Goal: Task Accomplishment & Management: Complete application form

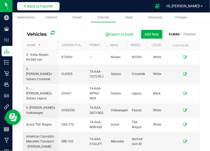
click at [35, 6] on span "Back to Flourish" at bounding box center [40, 6] width 26 height 4
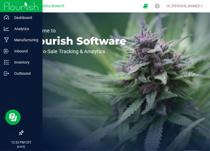
click at [12, 100] on div at bounding box center [21, 103] width 42 height 48
click at [15, 73] on p "Outbound" at bounding box center [24, 73] width 31 height 6
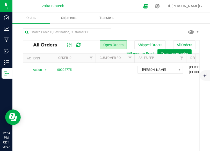
click at [168, 50] on button "Create new order" at bounding box center [174, 53] width 34 height 9
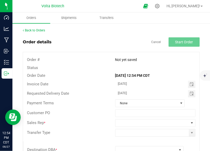
click at [175, 26] on div "Back to Orders Order details Cancel Start Order Order # Not yet saved Status Or…" at bounding box center [111, 126] width 198 height 206
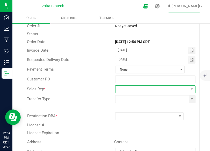
click at [127, 91] on span at bounding box center [153, 88] width 74 height 7
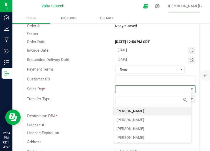
scroll to position [8, 78]
type input "cro"
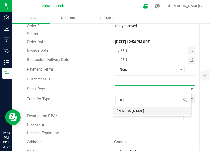
click at [120, 110] on li "[PERSON_NAME]" at bounding box center [152, 110] width 78 height 9
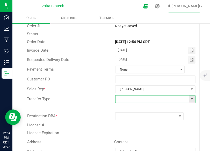
click at [120, 98] on input at bounding box center [153, 98] width 74 height 7
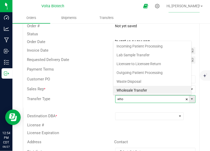
scroll to position [8, 76]
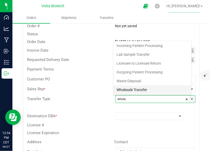
click at [124, 91] on li "Wholesale Transfer" at bounding box center [152, 89] width 78 height 9
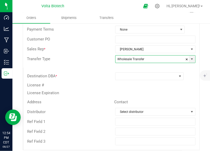
scroll to position [74, 0]
type input "Wholesale Transfer"
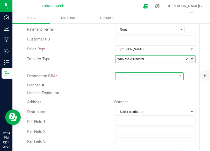
click at [129, 78] on span at bounding box center [146, 76] width 61 height 7
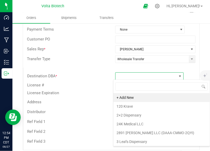
scroll to position [8, 66]
type input "doct"
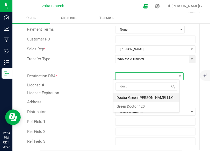
click at [126, 96] on li "Doctor Green [PERSON_NAME] LLC" at bounding box center [146, 97] width 66 height 9
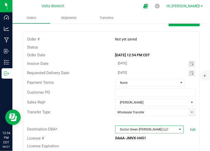
scroll to position [0, 0]
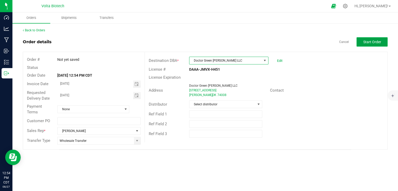
click at [210, 40] on span "Start Order" at bounding box center [372, 42] width 18 height 4
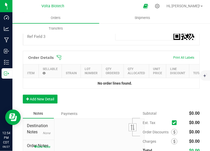
scroll to position [199, 0]
click at [33, 103] on button "Add New Detail" at bounding box center [40, 99] width 35 height 9
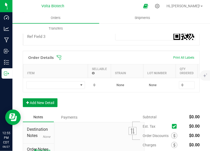
click at [51, 104] on button "Add New Detail" at bounding box center [40, 102] width 35 height 9
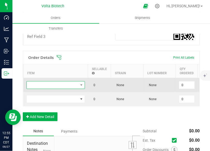
click at [51, 83] on span "NO DATA FOUND" at bounding box center [53, 84] width 52 height 7
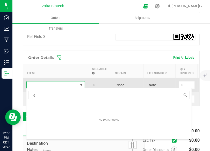
scroll to position [0, 0]
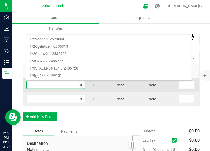
type input "green"
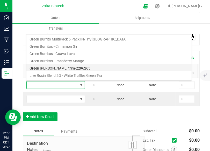
scroll to position [50, 0]
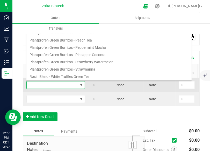
click at [56, 86] on span at bounding box center [53, 84] width 52 height 7
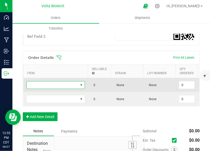
click at [63, 81] on span "NO DATA FOUND" at bounding box center [53, 84] width 52 height 7
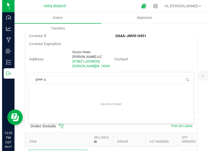
scroll to position [191, 0]
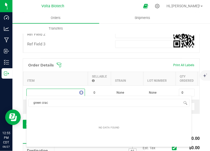
type input "green crack"
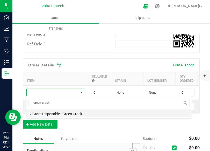
click at [56, 112] on li "2 Gram Disposable - Green Crack" at bounding box center [108, 112] width 165 height 7
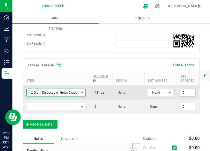
click at [185, 92] on input "0" at bounding box center [187, 92] width 15 height 7
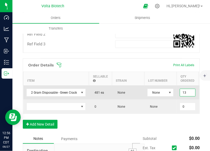
type input "1"
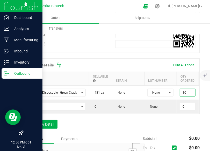
type input "10 ea"
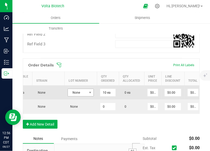
scroll to position [0, 8]
click at [148, 90] on input "0" at bounding box center [153, 92] width 10 height 7
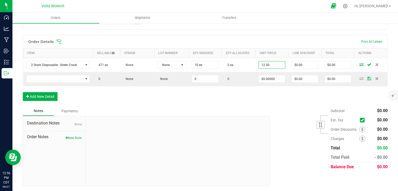
scroll to position [133, 0]
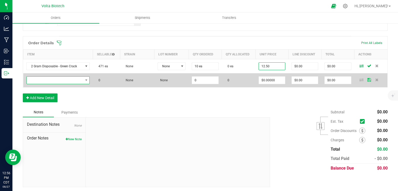
type input "$12.50000"
type input "$125.00"
click at [51, 77] on span "NO DATA FOUND" at bounding box center [55, 80] width 56 height 7
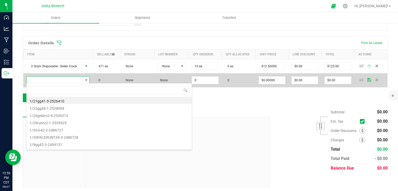
scroll to position [8, 62]
type input "mango"
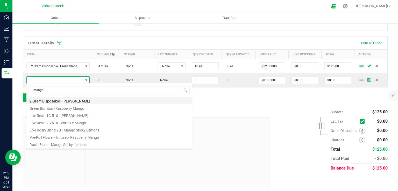
click at [52, 102] on li "2 Gram Disposable - [PERSON_NAME]" at bounding box center [108, 100] width 165 height 7
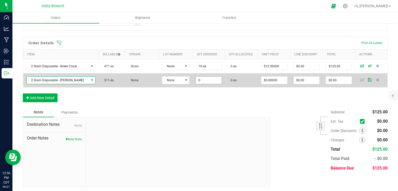
click at [199, 77] on input "0" at bounding box center [209, 80] width 26 height 7
type input "10 ea"
type input "0"
click at [210, 79] on input "0" at bounding box center [274, 80] width 26 height 7
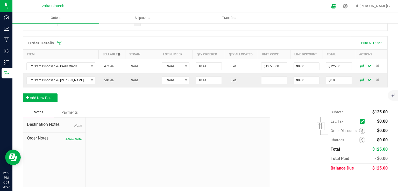
click at [210, 79] on input "0" at bounding box center [274, 80] width 26 height 7
type input "$12.50000"
type input "$125.00"
click at [50, 95] on button "Add New Detail" at bounding box center [40, 97] width 35 height 9
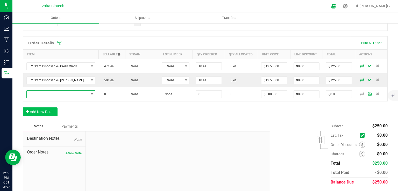
click at [50, 95] on span "NO DATA FOUND" at bounding box center [58, 94] width 62 height 7
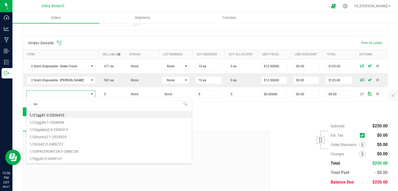
scroll to position [8, 63]
type input "waterme"
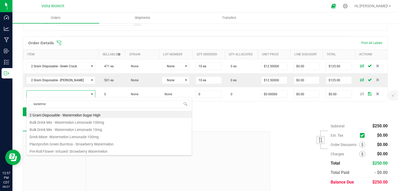
click at [53, 114] on li "2 Gram Disposable - Watermelon Sugar High" at bounding box center [108, 114] width 165 height 7
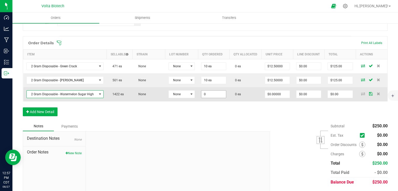
click at [210, 94] on input "0" at bounding box center [213, 94] width 25 height 7
type input "10 ea"
type input "0"
click at [210, 91] on input "0" at bounding box center [277, 94] width 25 height 7
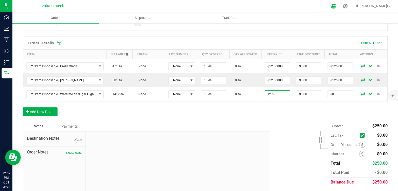
type input "$12.50000"
type input "$125.00"
click at [142, 106] on div "Order Details Print All Labels Item Sellable Strain Lot Number Qty Ordered Qty …" at bounding box center [205, 78] width 365 height 85
click at [46, 107] on button "Add New Detail" at bounding box center [40, 111] width 35 height 9
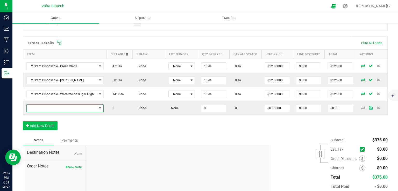
click at [46, 107] on span "NO DATA FOUND" at bounding box center [62, 108] width 70 height 7
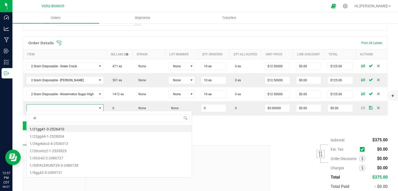
scroll to position [8, 75]
type input "stra"
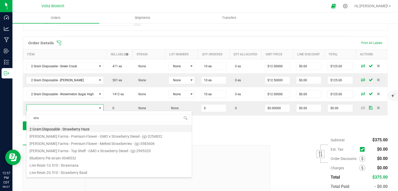
click at [47, 129] on li "2 Gram Disposable - Strawberry Haze" at bounding box center [108, 128] width 165 height 7
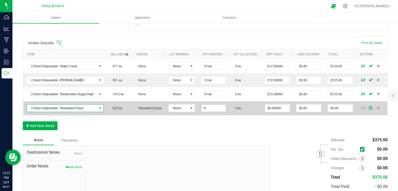
click at [210, 108] on input "0" at bounding box center [213, 108] width 25 height 7
click at [210, 106] on input "$0.00000" at bounding box center [277, 108] width 25 height 7
type input "5 ea"
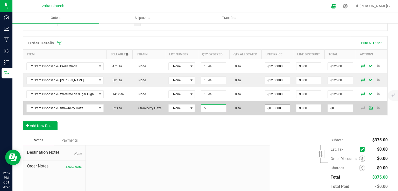
type input "0"
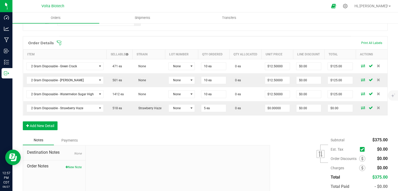
click at [210, 106] on input "$0.00000" at bounding box center [277, 108] width 25 height 7
type input "$12.50000"
type input "$62.50"
click at [181, 119] on div "Order Details Print All Labels Item Sellable Strain Lot Number Qty Ordered Qty …" at bounding box center [205, 85] width 365 height 99
click at [41, 124] on button "Add New Detail" at bounding box center [40, 125] width 35 height 9
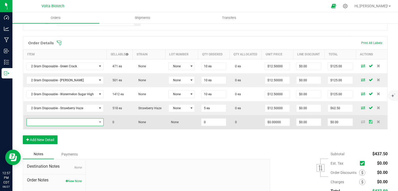
click at [41, 119] on span "NO DATA FOUND" at bounding box center [62, 122] width 70 height 7
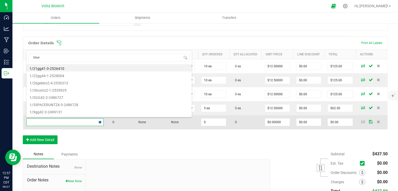
type input "bluen"
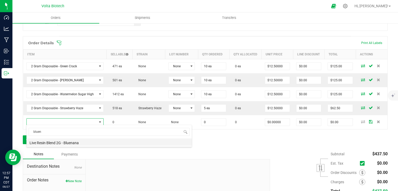
click at [48, 143] on li "Live Resin Blend 2G - Bluenana" at bounding box center [108, 142] width 165 height 7
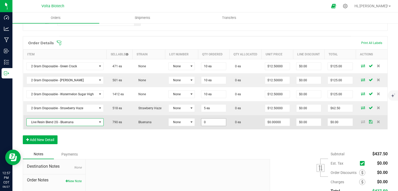
click at [203, 119] on input "0" at bounding box center [213, 122] width 25 height 7
type input "10 ea"
click at [210, 122] on input "0" at bounding box center [277, 122] width 25 height 7
type input "1"
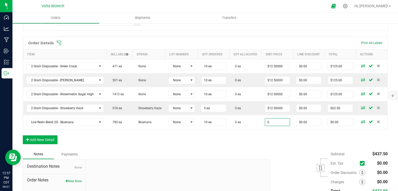
click at [210, 122] on input "0" at bounding box center [277, 122] width 25 height 7
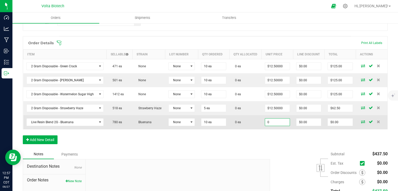
click at [210, 122] on input "0" at bounding box center [277, 122] width 25 height 7
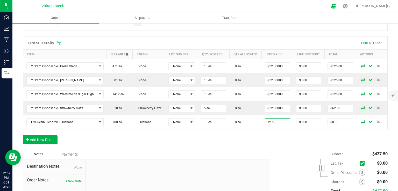
type input "$12.50000"
type input "$125.00"
click at [210, 143] on div "Order Details Print All Labels Item Sellable Strain Lot Number Qty Ordered Qty …" at bounding box center [205, 92] width 365 height 113
click at [54, 138] on button "Add New Detail" at bounding box center [40, 139] width 35 height 9
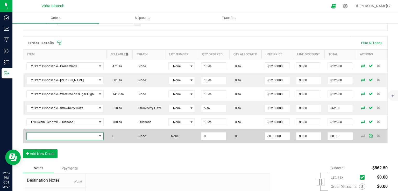
click at [55, 136] on span "NO DATA FOUND" at bounding box center [62, 136] width 70 height 7
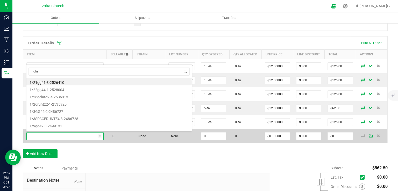
type input "chem"
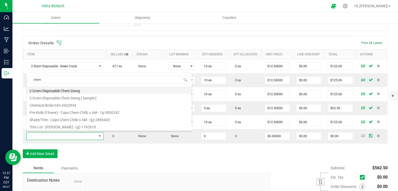
click at [60, 90] on li "2 Gram Disposable Chem Dawg" at bounding box center [108, 89] width 165 height 7
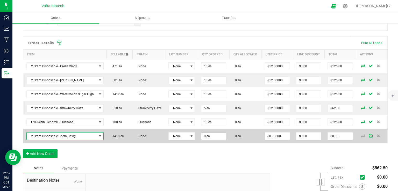
click at [204, 134] on input "0 ea" at bounding box center [213, 136] width 25 height 7
type input "10 ea"
type input "0"
click at [210, 135] on input "0" at bounding box center [277, 136] width 25 height 7
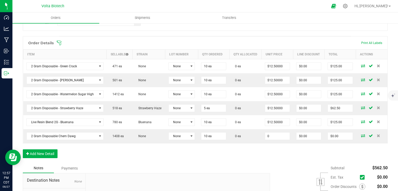
click at [210, 135] on input "0" at bounding box center [277, 136] width 25 height 7
type input "$12.50000"
type input "$125.00"
click at [151, 148] on div "Order Details Print All Labels Item Sellable Strain Lot Number Qty Ordered Qty …" at bounding box center [205, 99] width 365 height 127
click at [47, 149] on button "Add New Detail" at bounding box center [40, 153] width 35 height 9
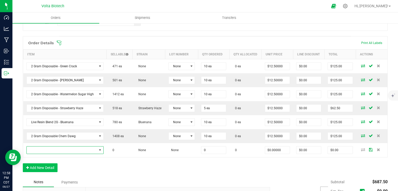
click at [47, 149] on span "NO DATA FOUND" at bounding box center [62, 150] width 70 height 7
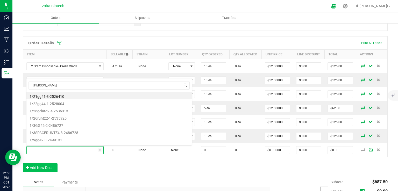
type input "cherr"
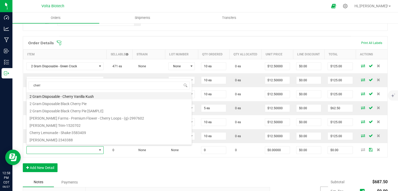
click at [62, 97] on li "2 Gram Disposable - Cherry Vanilla Kush" at bounding box center [108, 95] width 165 height 7
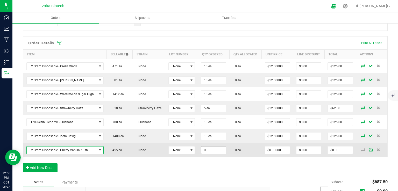
click at [208, 148] on input "0" at bounding box center [213, 150] width 25 height 7
type input "10 ea"
type input "0"
click at [210, 148] on input "0" at bounding box center [277, 150] width 25 height 7
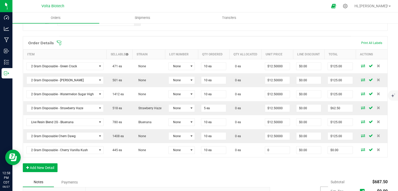
click at [210, 148] on input "0" at bounding box center [277, 150] width 25 height 7
type input "$12.50000"
type input "$125.00"
click at [38, 150] on button "Add New Detail" at bounding box center [40, 167] width 35 height 9
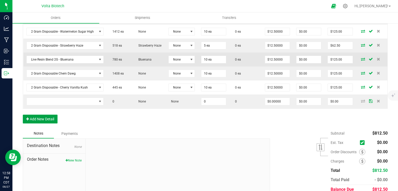
scroll to position [196, 0]
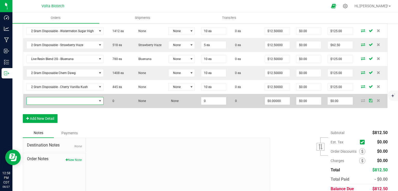
click at [83, 99] on span "NO DATA FOUND" at bounding box center [62, 100] width 70 height 7
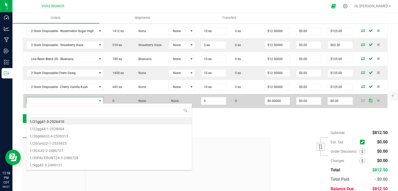
scroll to position [8, 75]
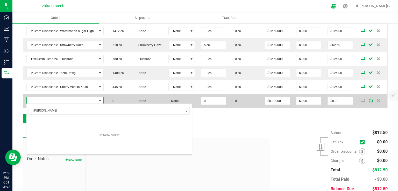
type input "gala"
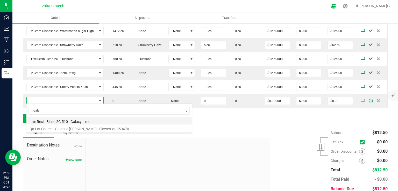
click at [82, 120] on li "Live Resin Blend 2G 510 - Galaxy Lime" at bounding box center [108, 120] width 165 height 7
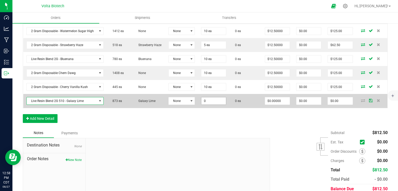
click at [210, 98] on input "0" at bounding box center [213, 100] width 25 height 7
type input "1 ea"
type input "0"
click at [210, 100] on input "0" at bounding box center [277, 100] width 25 height 7
click at [210, 99] on input "$0.00" at bounding box center [340, 100] width 25 height 7
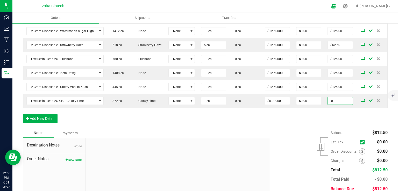
type input ".01"
type input "$0.01000"
type input "$0.01"
click at [174, 128] on div "Notes Payments" at bounding box center [144, 133] width 243 height 10
click at [42, 116] on button "Add New Detail" at bounding box center [40, 118] width 35 height 9
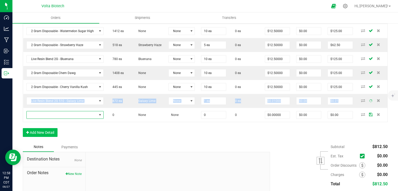
click at [42, 116] on span "NO DATA FOUND" at bounding box center [62, 114] width 70 height 7
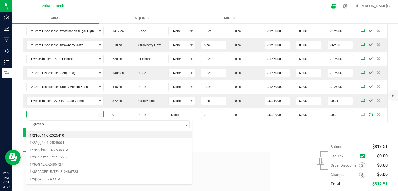
type input "green bu"
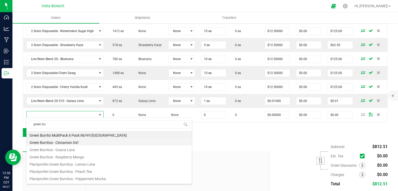
click at [50, 143] on li "Green Burritos - Cinnamon Girl" at bounding box center [108, 141] width 165 height 7
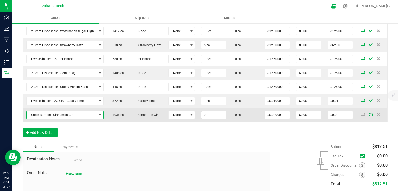
click at [208, 112] on input "0" at bounding box center [213, 114] width 25 height 7
type input "2 ea"
click at [210, 112] on input "0" at bounding box center [277, 114] width 25 height 7
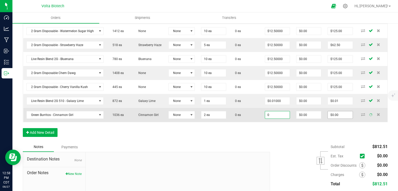
type input "$0.00000"
click at [210, 111] on input "0" at bounding box center [340, 114] width 25 height 7
type input ".01"
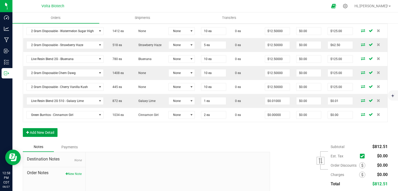
click at [36, 128] on button "Add New Detail" at bounding box center [40, 132] width 35 height 9
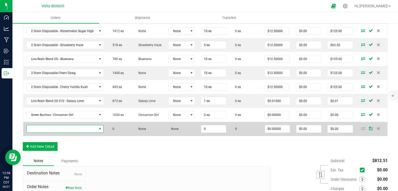
click at [37, 127] on span "NO DATA FOUND" at bounding box center [62, 128] width 70 height 7
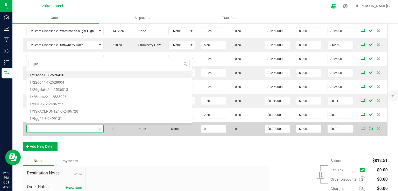
type input "gree"
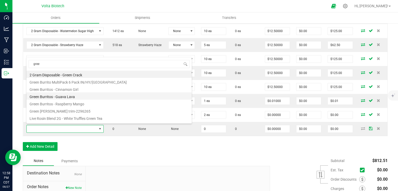
click at [59, 95] on li "Green Burritos - Guava Lava" at bounding box center [108, 95] width 165 height 7
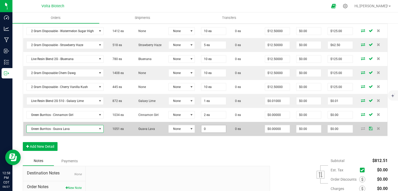
click at [205, 125] on input "0" at bounding box center [213, 128] width 25 height 7
type input "1 ea"
type input "0"
click at [210, 128] on input "0" at bounding box center [340, 128] width 25 height 7
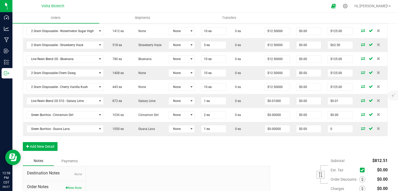
click at [210, 128] on input "0" at bounding box center [340, 128] width 25 height 7
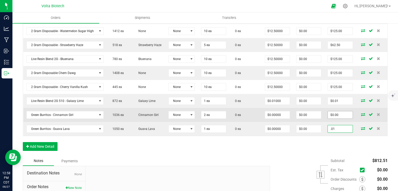
type input ".01"
type input "0"
type input "$0.01000"
type input "$0.01"
click at [210, 112] on input "0" at bounding box center [340, 114] width 25 height 7
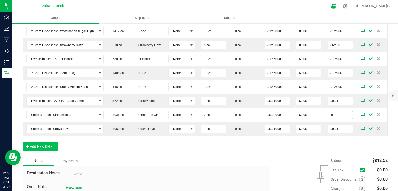
type input ".01"
type input "$0.00500"
type input "$0.01"
click at [50, 143] on button "Add New Detail" at bounding box center [40, 146] width 35 height 9
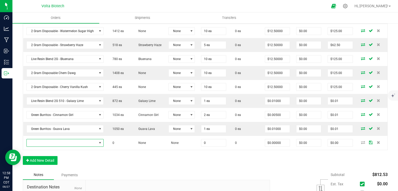
click at [50, 143] on span "NO DATA FOUND" at bounding box center [62, 142] width 70 height 7
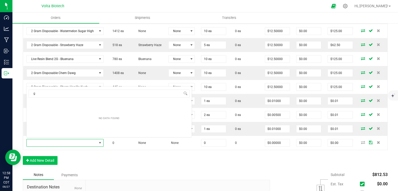
scroll to position [0, 0]
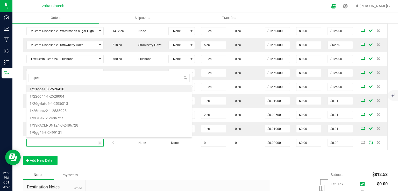
type input "green"
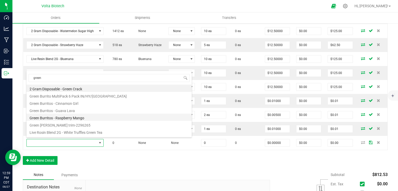
click at [67, 117] on li "Green Burritos - Raspberry Mango" at bounding box center [108, 117] width 165 height 7
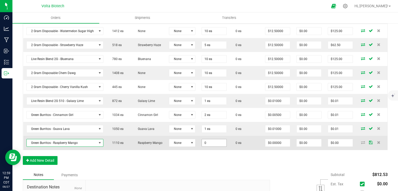
click at [206, 144] on input "0" at bounding box center [214, 142] width 25 height 7
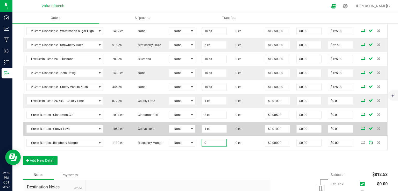
type input "0 ea"
click at [206, 133] on td "1 ea" at bounding box center [213, 129] width 31 height 14
click at [206, 130] on input "1" at bounding box center [214, 128] width 25 height 7
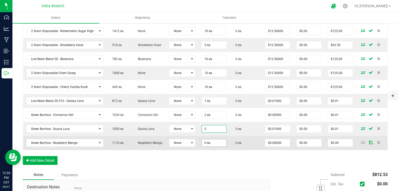
type input "2 ea"
type input "$0.02"
click at [210, 142] on input "0" at bounding box center [214, 142] width 25 height 7
type input "2 ea"
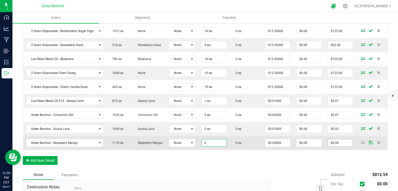
type input "0"
click at [210, 141] on input "0" at bounding box center [340, 142] width 25 height 7
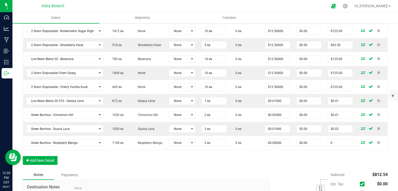
click at [210, 141] on input "0" at bounding box center [340, 142] width 25 height 7
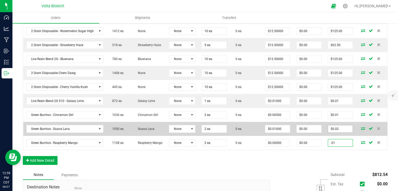
type input ".01"
type input "0.02"
type input "$0.00500"
type input "$0.01"
click at [210, 129] on input "0.02" at bounding box center [340, 128] width 25 height 7
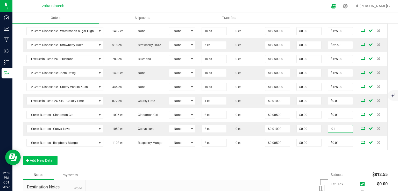
type input ".01"
type input "$0.00500"
type input "$0.01"
click at [46, 150] on button "Add New Detail" at bounding box center [40, 160] width 35 height 9
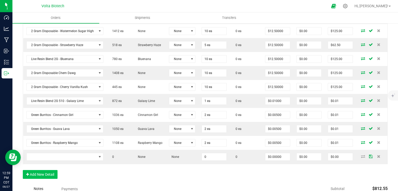
click at [46, 150] on td at bounding box center [64, 157] width 83 height 14
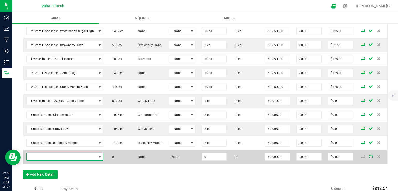
click at [48, 150] on span "NO DATA FOUND" at bounding box center [62, 156] width 70 height 7
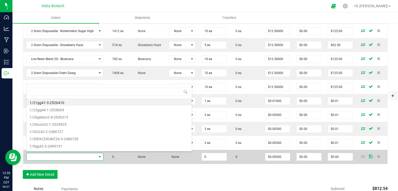
scroll to position [8, 75]
type input "green"
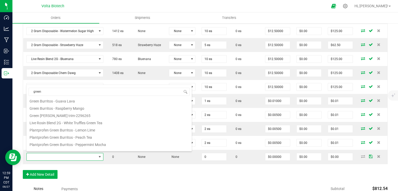
scroll to position [37, 0]
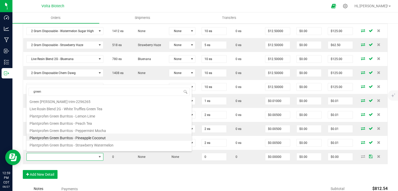
click at [76, 139] on li "Plantprofen Green Burritos - Pineapple Coconut" at bounding box center [108, 137] width 165 height 7
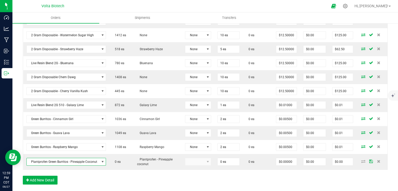
scroll to position [200, 0]
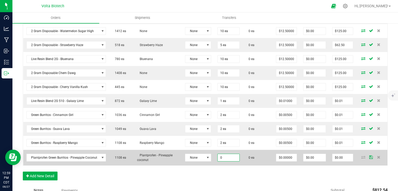
click at [210, 150] on input "0" at bounding box center [229, 157] width 22 height 7
type input "2 ea"
type input "0"
click at [210, 150] on input "0" at bounding box center [342, 157] width 20 height 7
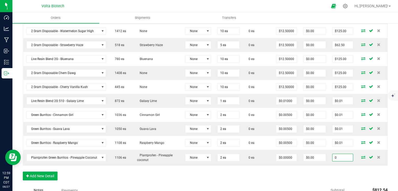
click at [210, 150] on input "0" at bounding box center [342, 157] width 20 height 7
type input ".01"
type input "$0.00500"
type input "$0.01"
click at [44, 150] on button "Add New Detail" at bounding box center [40, 176] width 35 height 9
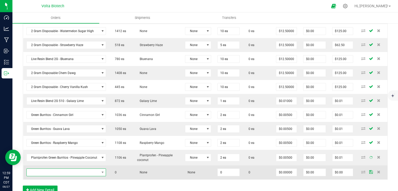
click at [45, 150] on span "NO DATA FOUND" at bounding box center [63, 172] width 73 height 7
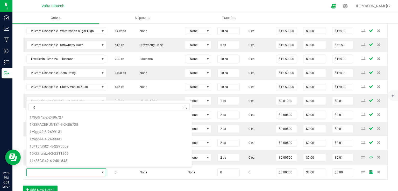
scroll to position [8, 75]
type input "green"
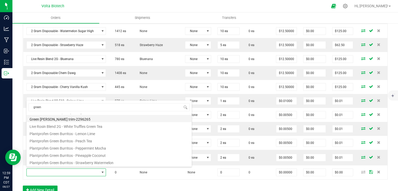
scroll to position [35, 0]
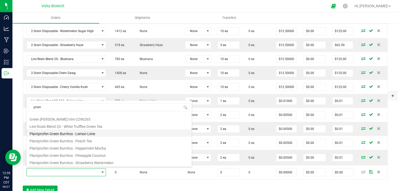
click at [65, 134] on li "Plantprofen Green Burritos - Lemon Lime" at bounding box center [108, 132] width 165 height 7
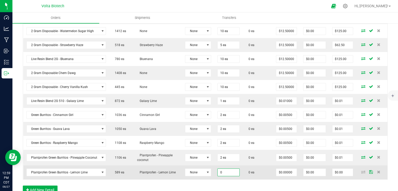
click at [210, 150] on input "0" at bounding box center [229, 172] width 22 height 7
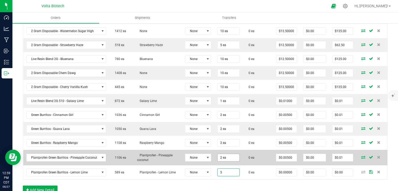
type input "5 ea"
click at [210, 150] on input "2" at bounding box center [229, 157] width 22 height 7
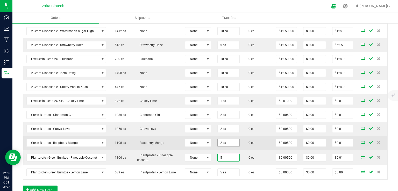
type input "5"
type input "2"
type input "5 ea"
type input "$0.03"
click at [210, 140] on input "2" at bounding box center [229, 142] width 22 height 7
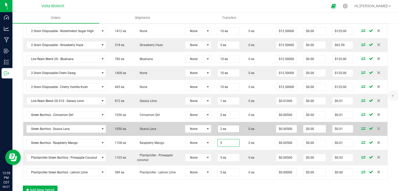
type input "5 ea"
type input "$0.03"
click at [210, 129] on input "2" at bounding box center [229, 128] width 22 height 7
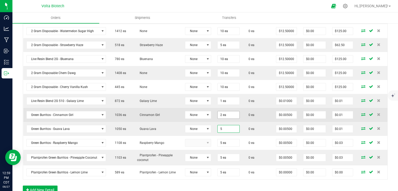
type input "5"
type input "2"
type input "5 ea"
type input "$0.03"
click at [210, 116] on input "2" at bounding box center [229, 114] width 22 height 7
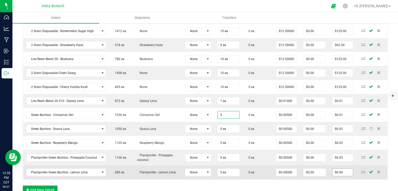
click at [210, 150] on input "$0.00" at bounding box center [342, 172] width 20 height 7
type input "5 ea"
type input "$0.03"
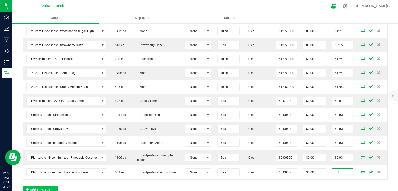
type input ".01"
type input "$0.00200"
type input "$0.01"
click at [50, 150] on button "Add New Detail" at bounding box center [40, 190] width 35 height 9
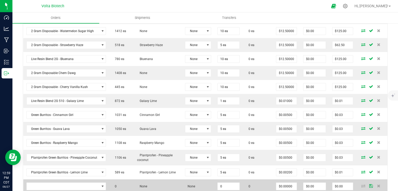
click at [64, 150] on td at bounding box center [66, 186] width 86 height 14
click at [64, 150] on span "NO DATA FOUND" at bounding box center [63, 186] width 73 height 7
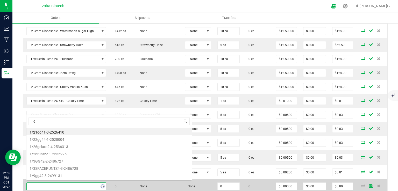
scroll to position [8, 78]
type input "green b"
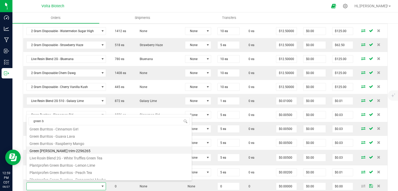
scroll to position [21, 0]
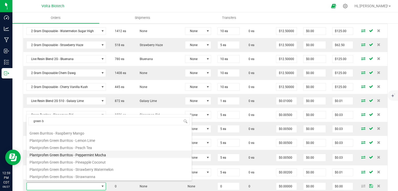
click at [78, 150] on li "Plantprofen Green Burritos - Peppermint Mocha" at bounding box center [108, 154] width 165 height 7
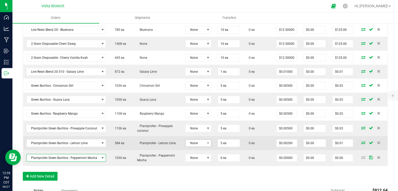
scroll to position [229, 0]
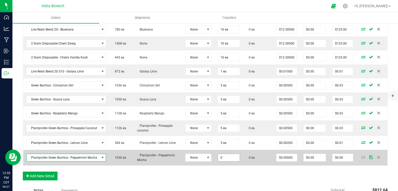
click at [210, 150] on input "0" at bounding box center [229, 157] width 22 height 7
type input "5 ea"
click at [210, 150] on input "0" at bounding box center [342, 157] width 20 height 7
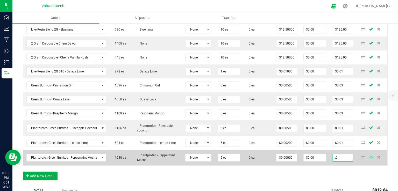
type input ".01"
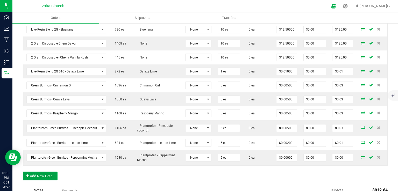
click at [44, 150] on button "Add New Detail" at bounding box center [40, 176] width 35 height 9
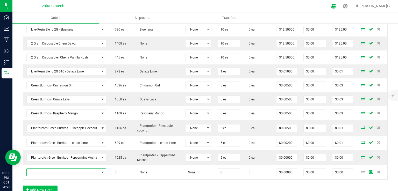
click at [44, 150] on span "NO DATA FOUND" at bounding box center [63, 172] width 73 height 7
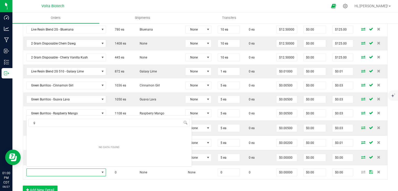
scroll to position [8, 79]
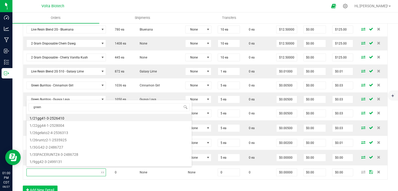
type input "green b"
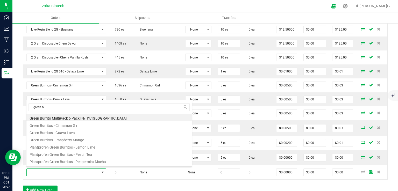
scroll to position [21, 0]
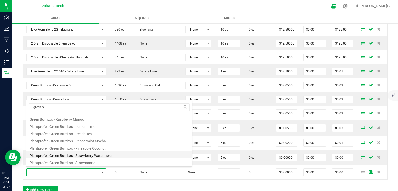
click at [73, 150] on li "Plantprofen Green Burritos - Strawberry Watermelon" at bounding box center [108, 154] width 165 height 7
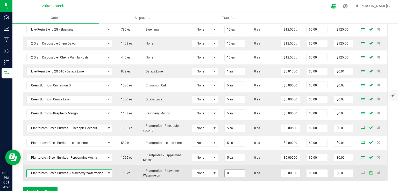
click at [210, 150] on input "0" at bounding box center [235, 173] width 21 height 7
type input "5 ea"
type input "0"
click at [210, 150] on input "0" at bounding box center [343, 173] width 19 height 7
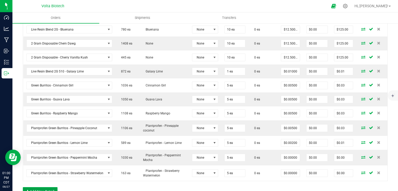
click at [53, 150] on button "Add New Detail" at bounding box center [40, 191] width 35 height 9
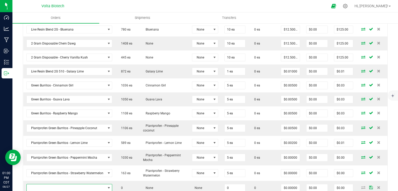
click at [53, 150] on span "NO DATA FOUND" at bounding box center [66, 187] width 79 height 7
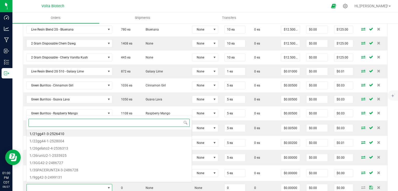
scroll to position [8, 85]
type input "plant"
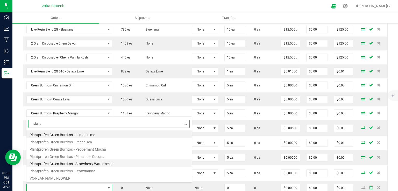
click at [64, 150] on li "Plantprofen Green Burritos - Strawberry Watermelon" at bounding box center [108, 163] width 165 height 7
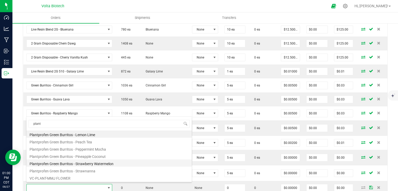
type input "0 ea"
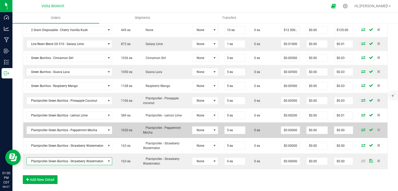
scroll to position [257, 0]
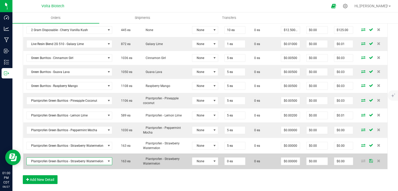
click at [76, 150] on span "Plantprofen Green Burritos - Strawberry Watermelon" at bounding box center [66, 161] width 79 height 7
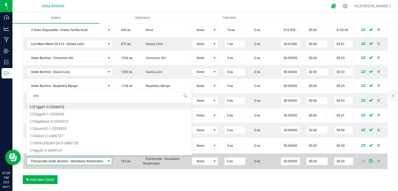
scroll to position [6, 0]
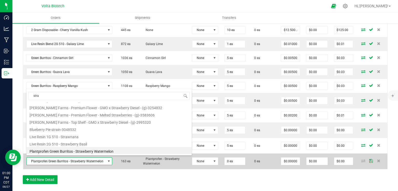
type input "straw"
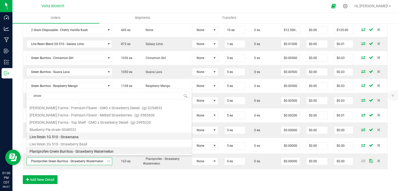
click at [78, 137] on li "Live Resin 1G 510 - Strawnana" at bounding box center [108, 136] width 165 height 7
type input "$6.00000"
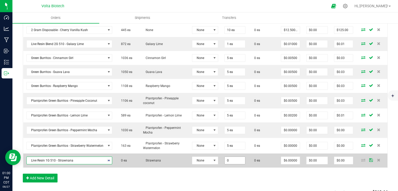
click at [210, 150] on input "0" at bounding box center [235, 160] width 21 height 7
type input "5 ea"
type input "30"
click at [210, 150] on input "30" at bounding box center [343, 160] width 19 height 7
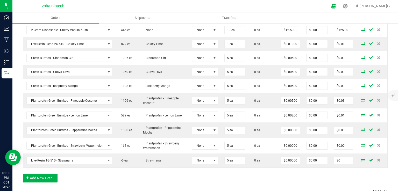
click at [210, 150] on input "30" at bounding box center [343, 160] width 19 height 7
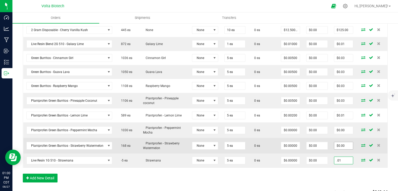
type input ".01"
type input "0"
type input "$0.00200"
type input "$0.01"
click at [210, 142] on input "0" at bounding box center [343, 145] width 19 height 7
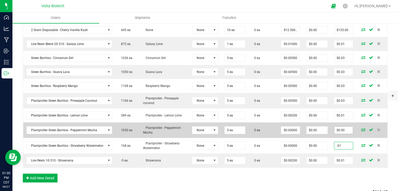
type input ".01"
click at [210, 128] on input "$0.00" at bounding box center [343, 130] width 19 height 7
type input "0"
type input "$0.00200"
type input "$0.01"
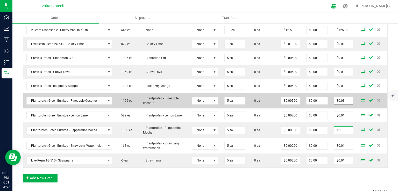
type input ".01"
type input "0.025"
type input "$0.00200"
type input "$0.01"
click at [210, 98] on input "0.025" at bounding box center [343, 100] width 19 height 7
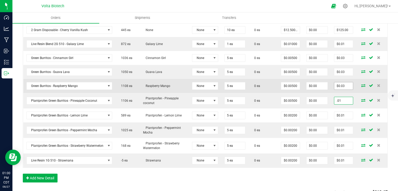
type input ".01"
type input "$0.00200"
type input "$0.01"
click at [210, 84] on input "0.025" at bounding box center [343, 85] width 19 height 7
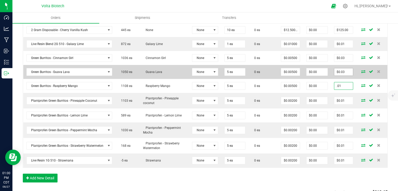
type input ".01"
type input "$0.00200"
type input "$0.01"
click at [210, 72] on input "0.025" at bounding box center [343, 71] width 19 height 7
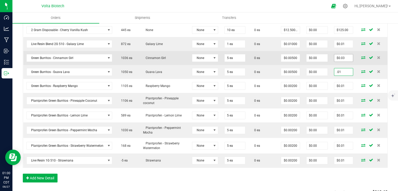
type input ".01"
type input "$0.00200"
type input "$0.01"
click at [210, 56] on input "0.025" at bounding box center [343, 57] width 19 height 7
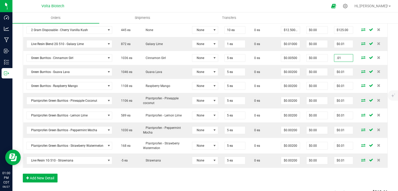
type input ".01"
type input "$0.00200"
type input "$0.01"
click at [210, 150] on div "Order Details Print All Labels Item Sellable Strain Lot Number Qty Ordered Qty …" at bounding box center [205, 50] width 365 height 276
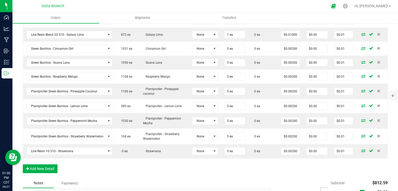
scroll to position [320, 0]
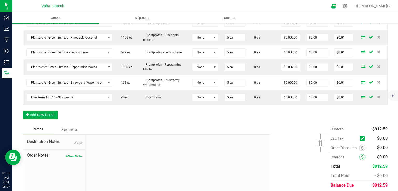
click at [210, 150] on icon at bounding box center [362, 157] width 2 height 4
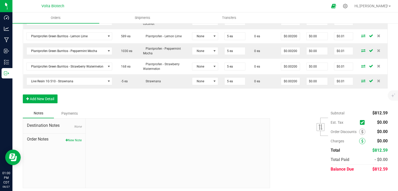
click at [210, 139] on span at bounding box center [362, 141] width 6 height 6
click at [210, 140] on icon at bounding box center [362, 141] width 2 height 4
click at [210, 141] on span at bounding box center [362, 141] width 6 height 6
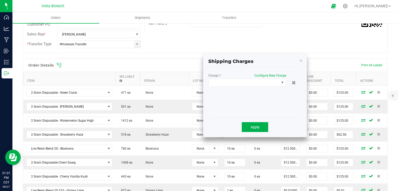
scroll to position [94, 0]
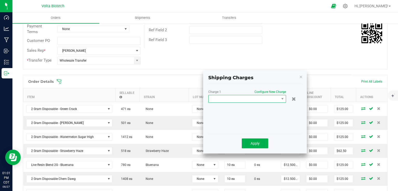
click at [210, 98] on span at bounding box center [243, 98] width 71 height 7
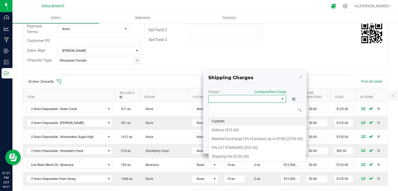
scroll to position [8, 78]
click at [210, 129] on li "Delivery ($10.00)" at bounding box center [256, 130] width 97 height 9
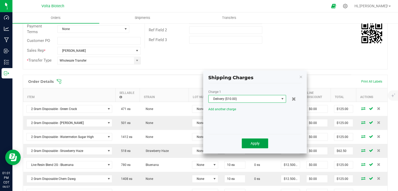
click at [210, 147] on button "Apply" at bounding box center [255, 144] width 26 height 10
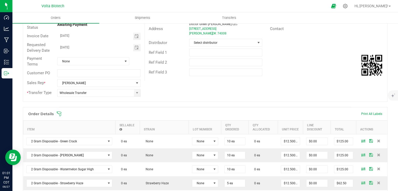
scroll to position [0, 0]
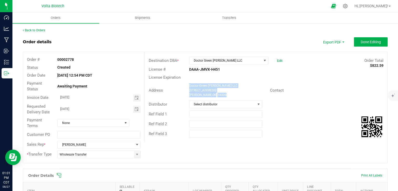
drag, startPoint x: 217, startPoint y: 97, endPoint x: 186, endPoint y: 86, distance: 32.7
click at [186, 86] on div "Doctor Green [PERSON_NAME] LLC [STREET_ADDRESS]" at bounding box center [227, 90] width 83 height 14
copy ngx-name-and-address "Doctor Green [PERSON_NAME] LLC [STREET_ADDRESS]"
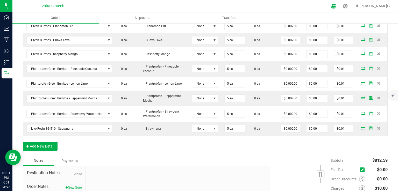
scroll to position [336, 0]
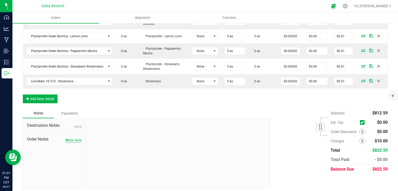
click at [72, 138] on button "New Note" at bounding box center [74, 140] width 16 height 5
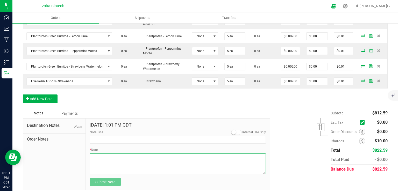
click at [111, 150] on textarea "* Note" at bounding box center [178, 164] width 176 height 21
paste textarea "[STREET_ADDRESS][US_STATE]  Get on I-35 N from SE [GEOGRAPHIC_DATA] 4 min (1.0…"
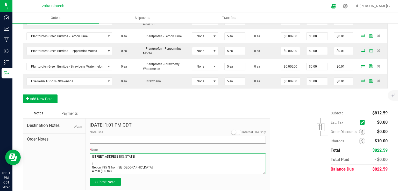
scroll to position [40, 0]
type textarea "[STREET_ADDRESS][US_STATE]  Get on I-35 N from SE [GEOGRAPHIC_DATA] 4 min (1.0…"
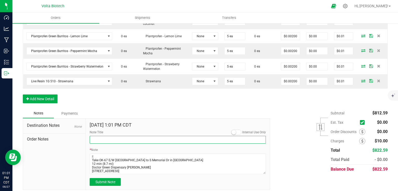
click at [111, 136] on input "Note Title" at bounding box center [178, 140] width 176 height 8
type input "note on destination"
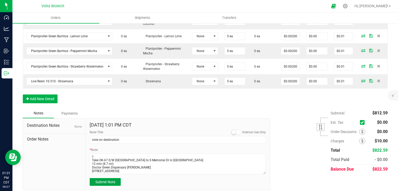
click at [98, 150] on button "Submit Note" at bounding box center [105, 182] width 31 height 8
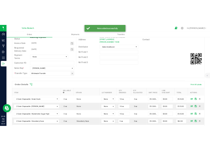
scroll to position [0, 0]
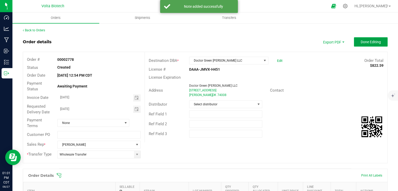
click at [210, 41] on span "Done Editing" at bounding box center [370, 42] width 20 height 4
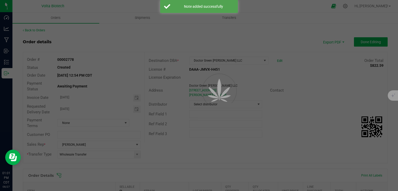
click at [147, 18] on div at bounding box center [199, 95] width 398 height 191
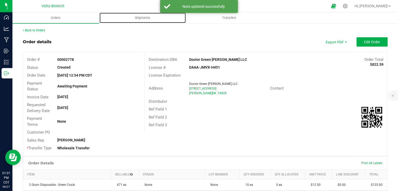
click at [147, 18] on span "Shipments" at bounding box center [143, 18] width 30 height 5
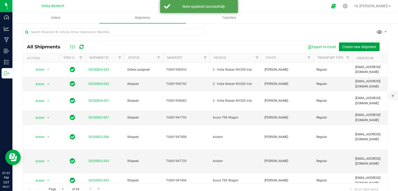
click at [210, 48] on span "Create new shipment" at bounding box center [359, 47] width 34 height 4
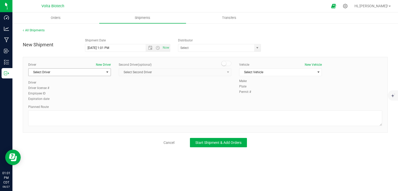
click at [84, 70] on span "Select Driver" at bounding box center [66, 72] width 76 height 7
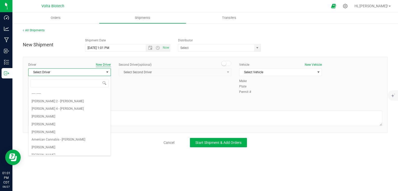
click at [107, 64] on button "New Driver" at bounding box center [103, 64] width 15 height 5
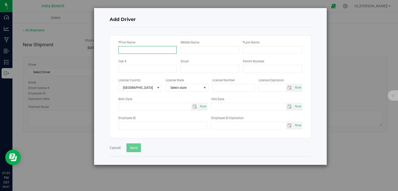
click at [140, 48] on input "* First Name" at bounding box center [147, 50] width 58 height 8
click at [111, 149] on div "Cancel Save" at bounding box center [210, 145] width 201 height 14
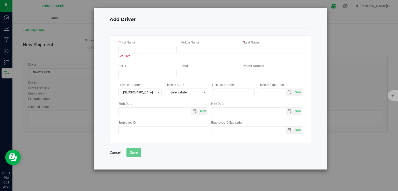
click at [114, 150] on button "Cancel" at bounding box center [115, 152] width 11 height 5
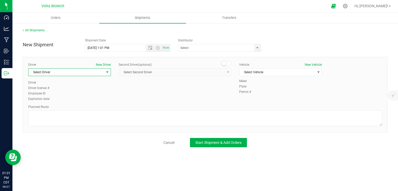
click at [61, 69] on span "Select Driver" at bounding box center [66, 72] width 76 height 7
type input "[PERSON_NAME]"
click at [99, 64] on button "New Driver" at bounding box center [103, 64] width 15 height 5
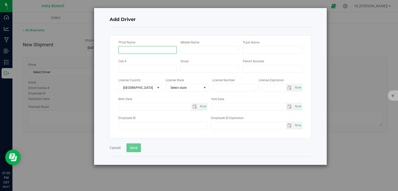
click at [155, 48] on input "* First Name" at bounding box center [147, 50] width 58 height 8
type input "[PERSON_NAME]"
type input "E"
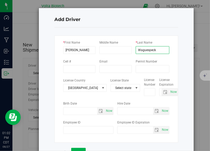
type input "Waguespeck"
click at [144, 69] on input "Permit Number" at bounding box center [153, 69] width 34 height 8
click at [143, 66] on input "Permit Number" at bounding box center [153, 69] width 34 height 8
paste input "TA-AAA-3Y04-9OI"
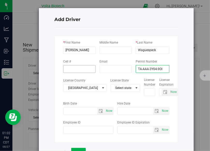
type input "TA-AAA-3Y04-9OI"
click at [81, 68] on input "tel" at bounding box center [79, 69] width 32 height 8
click at [172, 69] on div "* First Name [PERSON_NAME] Middle Name * Last Name [GEOGRAPHIC_DATA] Cell # Ema…" at bounding box center [116, 88] width 124 height 107
click at [144, 93] on input "text" at bounding box center [149, 92] width 11 height 8
click at [144, 91] on input "text" at bounding box center [149, 92] width 11 height 8
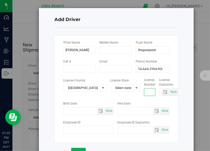
paste input "Y566886675"
drag, startPoint x: 141, startPoint y: 91, endPoint x: 135, endPoint y: 97, distance: 8.3
click at [144, 91] on input "Y566886675" at bounding box center [149, 92] width 11 height 8
type input "Y566886675"
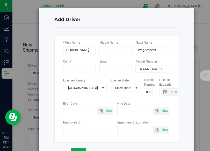
click at [146, 68] on input "TA-AAA-3Y04-9OI" at bounding box center [153, 69] width 34 height 8
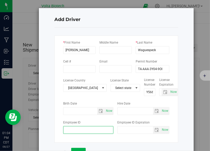
click at [76, 130] on input "Employee ID" at bounding box center [88, 130] width 50 height 8
paste input "TA-AAA-3Y04-9OI"
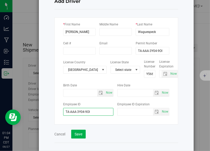
scroll to position [26, 0]
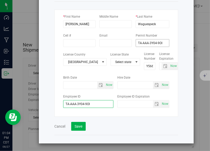
type input "TA-AAA-3Y04-9OI"
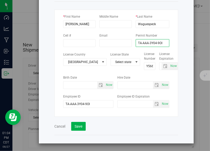
click at [145, 42] on input "TA-AAA-3Y04-9OI" at bounding box center [153, 43] width 34 height 8
click at [144, 68] on input "Y566886675" at bounding box center [149, 66] width 11 height 8
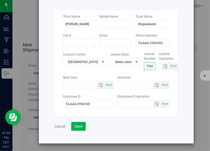
click at [144, 68] on input "Y566886675" at bounding box center [149, 66] width 11 height 8
paste input "TA-AAA-3Y04-9OI"
click at [162, 67] on span "select" at bounding box center [166, 65] width 8 height 7
type input "TA-AAA-3Y04-9OI"
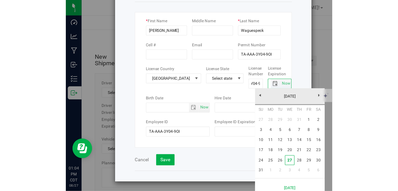
scroll to position [0, 0]
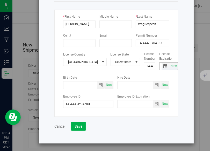
click at [160, 65] on input "text" at bounding box center [161, 65] width 2 height 7
click at [160, 66] on input "text" at bounding box center [161, 65] width 2 height 7
click at [163, 65] on span "select" at bounding box center [165, 66] width 4 height 4
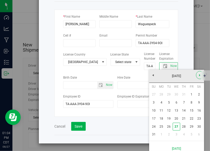
click at [197, 76] on link "Next" at bounding box center [200, 75] width 8 height 8
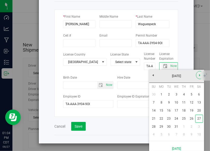
click at [197, 76] on link "Next" at bounding box center [200, 75] width 8 height 8
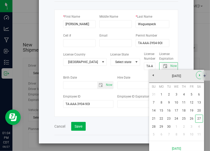
click at [197, 76] on link "Next" at bounding box center [200, 75] width 8 height 8
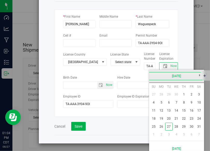
click at [153, 75] on link "[DATE]" at bounding box center [177, 76] width 56 height 8
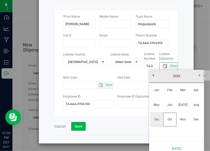
click at [160, 124] on link "Sep" at bounding box center [156, 119] width 13 height 13
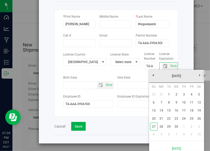
click at [160, 124] on div "Su Mo Tu We Th Fr Sa 30 31 1 2 3 4 5 6 7 8 9 10 11 12 13 14 15 16 17 18 19 20 2…" at bounding box center [176, 112] width 55 height 58
click at [168, 95] on link "1" at bounding box center [169, 94] width 8 height 8
type input "[DATE]"
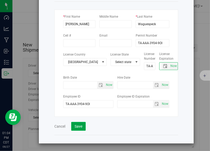
click at [77, 127] on button "Save" at bounding box center [78, 126] width 15 height 9
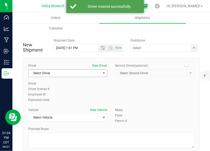
click at [83, 76] on span "Select Driver" at bounding box center [64, 72] width 72 height 7
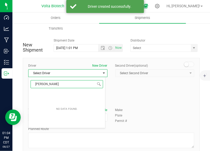
click at [57, 80] on input "[PERSON_NAME]" at bounding box center [67, 84] width 73 height 8
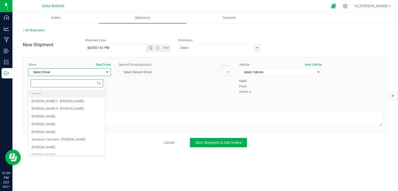
click at [72, 82] on input at bounding box center [67, 83] width 73 height 8
type input "kev"
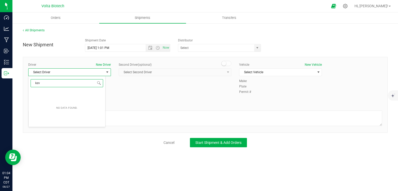
click at [71, 81] on input "kev" at bounding box center [67, 83] width 73 height 8
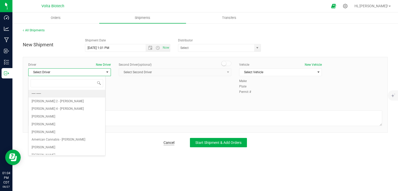
click at [174, 143] on link "Cancel" at bounding box center [168, 142] width 11 height 5
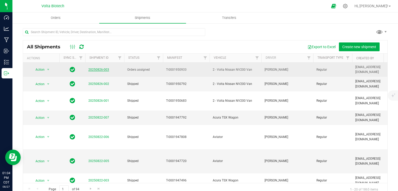
click at [94, 70] on link "20250826-003" at bounding box center [98, 70] width 21 height 4
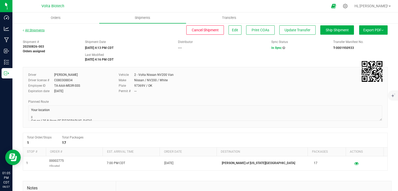
click at [36, 29] on link "All Shipments" at bounding box center [34, 30] width 22 height 4
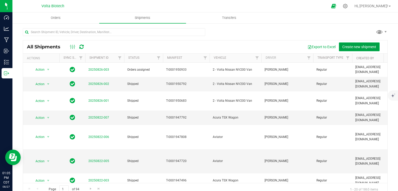
click at [210, 43] on button "Create new shipment" at bounding box center [359, 46] width 41 height 9
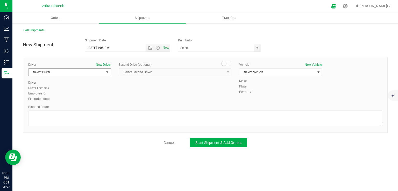
click at [86, 72] on span "Select Driver" at bounding box center [66, 72] width 76 height 7
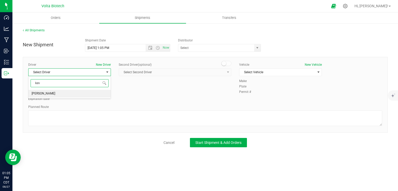
click at [68, 91] on li "[PERSON_NAME]" at bounding box center [69, 94] width 82 height 8
type input "kev"
click at [210, 70] on span "Select Vehicle" at bounding box center [277, 72] width 76 height 7
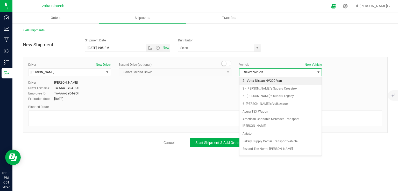
click at [210, 82] on li "2 - Volta Nissan NV200 Van" at bounding box center [280, 81] width 82 height 8
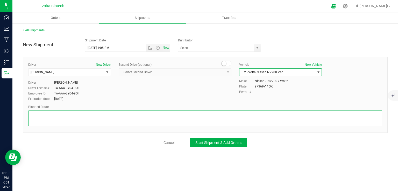
click at [84, 111] on textarea at bounding box center [205, 119] width 354 height 16
paste textarea "[STREET_ADDRESS][US_STATE]  Get on I-35 N from SE [GEOGRAPHIC_DATA] 4 min (1.0…"
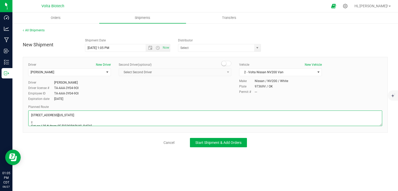
scroll to position [47, 0]
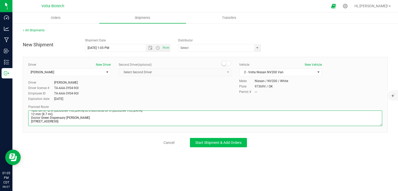
type textarea "[STREET_ADDRESS][US_STATE]  Get on I-35 N from SE [GEOGRAPHIC_DATA] 4 min (1.0…"
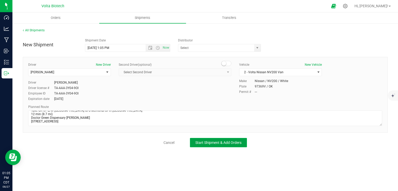
click at [210, 141] on span "Start Shipment & Add Orders" at bounding box center [218, 143] width 46 height 4
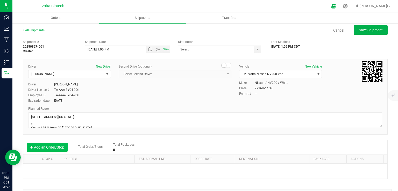
click at [57, 148] on button "Add an Order/Stop" at bounding box center [47, 147] width 41 height 9
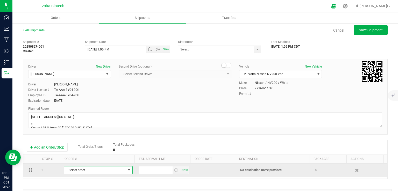
click at [71, 150] on span "Select order" at bounding box center [95, 170] width 62 height 7
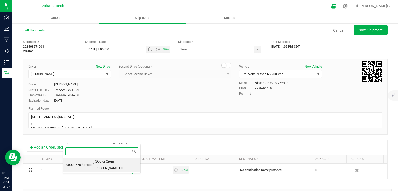
click at [94, 150] on li "00002778 [Created] (Doctor Green [PERSON_NAME] LLC)" at bounding box center [101, 165] width 77 height 14
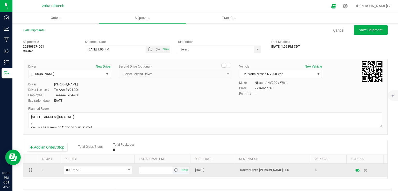
click at [174, 150] on span "select" at bounding box center [176, 170] width 4 height 4
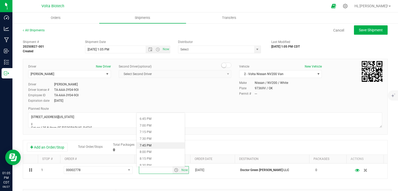
scroll to position [497, 0]
click at [157, 150] on li "8:00 PM" at bounding box center [160, 152] width 48 height 7
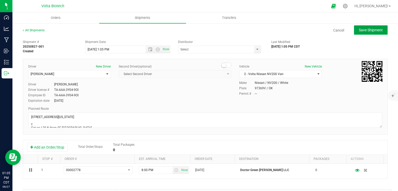
click at [210, 30] on span "Save Shipment" at bounding box center [371, 30] width 24 height 4
type input "[DATE] 6:05 PM"
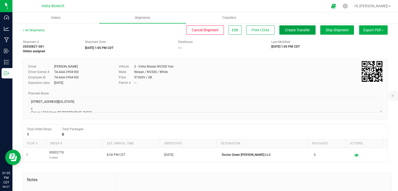
click at [210, 32] on button "Create Transfer" at bounding box center [297, 29] width 36 height 9
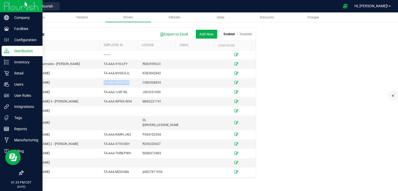
click at [7, 51] on icon at bounding box center [6, 50] width 5 height 5
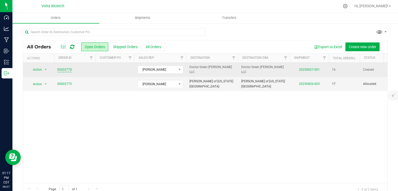
click at [69, 69] on link "00002778" at bounding box center [64, 69] width 15 height 5
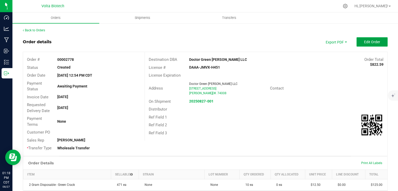
click at [357, 41] on button "Edit Order" at bounding box center [371, 41] width 31 height 9
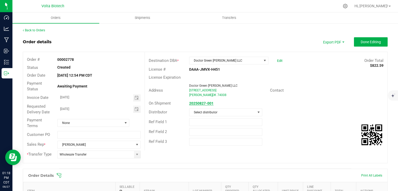
click at [201, 102] on strong "20250827-001" at bounding box center [201, 103] width 24 height 4
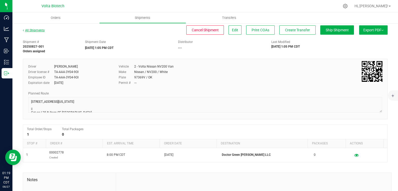
click at [32, 31] on link "All Shipments" at bounding box center [34, 30] width 22 height 4
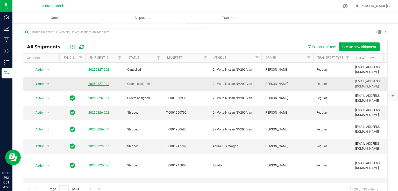
click at [94, 82] on link "20250827-001" at bounding box center [98, 84] width 21 height 4
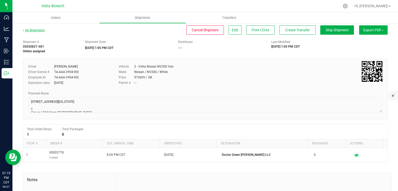
click at [34, 31] on link "All Shipments" at bounding box center [34, 30] width 22 height 4
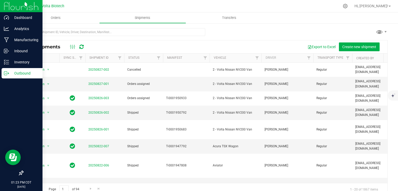
click at [10, 72] on p "Outbound" at bounding box center [24, 73] width 31 height 6
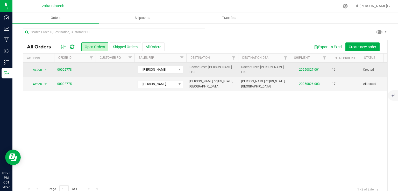
click at [59, 68] on link "00002778" at bounding box center [64, 69] width 15 height 5
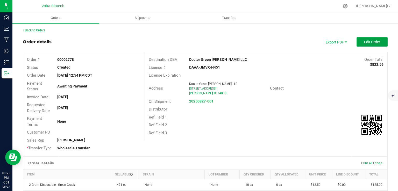
click at [356, 44] on button "Edit Order" at bounding box center [371, 41] width 31 height 9
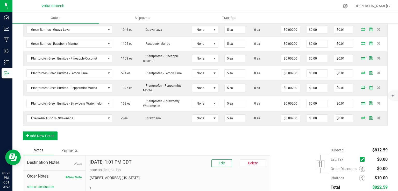
scroll to position [293, 0]
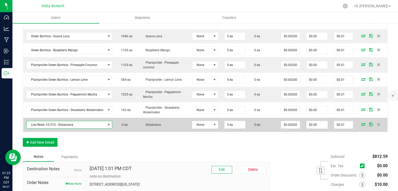
click at [77, 121] on span "Live Resin 1G 510 - Strawnana" at bounding box center [66, 124] width 79 height 7
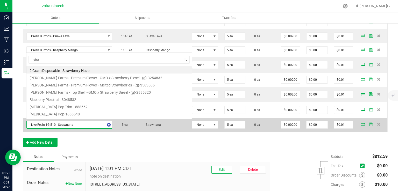
scroll to position [9, 0]
type input "straw"
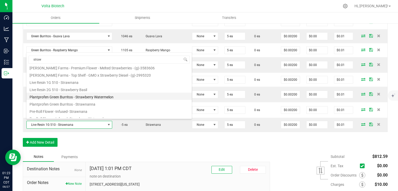
scroll to position [17, 0]
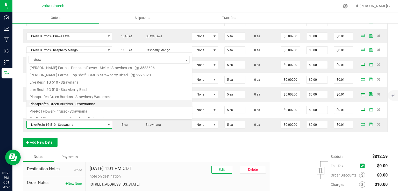
click at [69, 104] on li "Plantprofen Green Burritos - Strawnanna" at bounding box center [108, 103] width 165 height 7
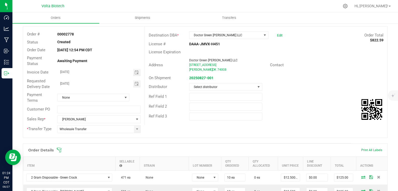
scroll to position [0, 0]
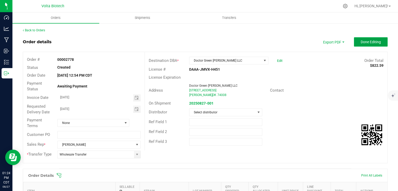
click at [362, 41] on span "Done Editing" at bounding box center [370, 42] width 20 height 4
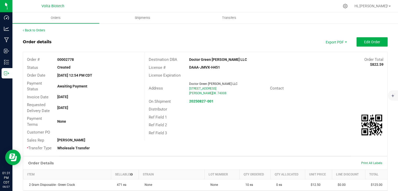
click at [68, 59] on strong "00002778" at bounding box center [65, 59] width 17 height 4
copy strong "00002778"
drag, startPoint x: 228, startPoint y: 66, endPoint x: 189, endPoint y: 66, distance: 39.1
click at [189, 66] on div "DAAA-JMVX-H451" at bounding box center [225, 67] width 81 height 5
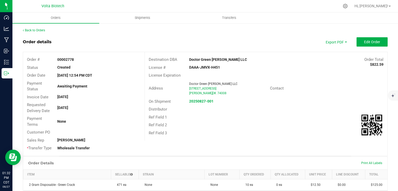
copy strong "AAA-JMVX-H451"
click at [248, 77] on div "License Expiration" at bounding box center [266, 75] width 242 height 8
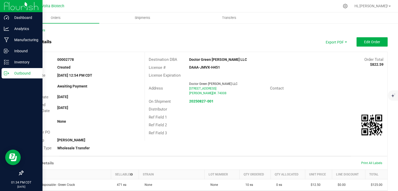
click at [4, 74] on icon at bounding box center [5, 73] width 3 height 4
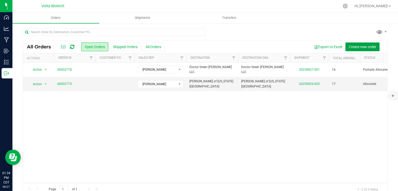
click at [362, 47] on span "Create new order" at bounding box center [362, 47] width 27 height 4
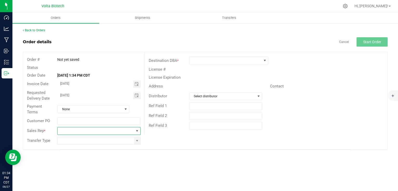
click at [76, 130] on span at bounding box center [95, 130] width 76 height 7
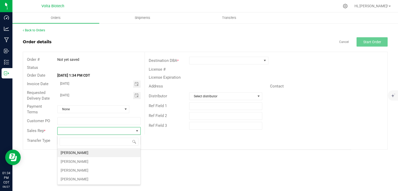
scroll to position [8, 83]
type input "crosb"
click at [70, 153] on li "[PERSON_NAME]" at bounding box center [98, 152] width 83 height 9
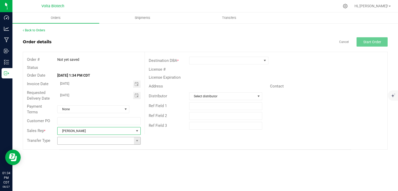
click at [72, 138] on input at bounding box center [95, 140] width 76 height 7
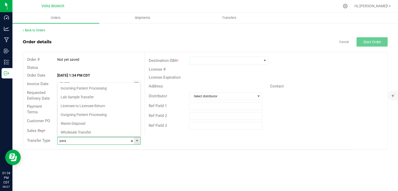
scroll to position [8, 82]
type input "p"
click at [73, 133] on li "Wholesale Transfer" at bounding box center [98, 131] width 83 height 9
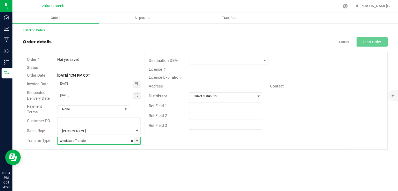
type input "Wholesale Transfer"
click at [196, 56] on div "Destination DBA *" at bounding box center [266, 61] width 242 height 10
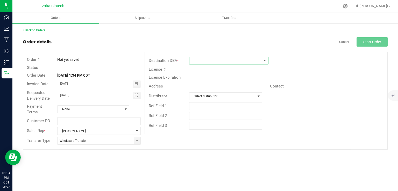
click at [196, 61] on span at bounding box center [225, 60] width 72 height 7
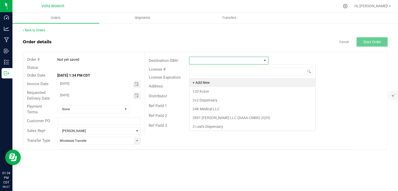
scroll to position [8, 79]
type input "parag"
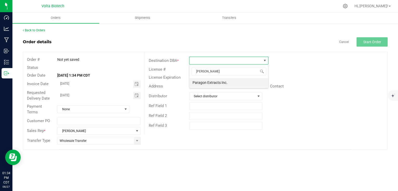
click at [201, 82] on li "Paragon Extracts Inc." at bounding box center [228, 82] width 79 height 9
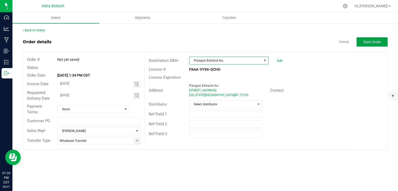
click at [366, 44] on span "Start Order" at bounding box center [372, 42] width 18 height 4
